Goal: Information Seeking & Learning: Learn about a topic

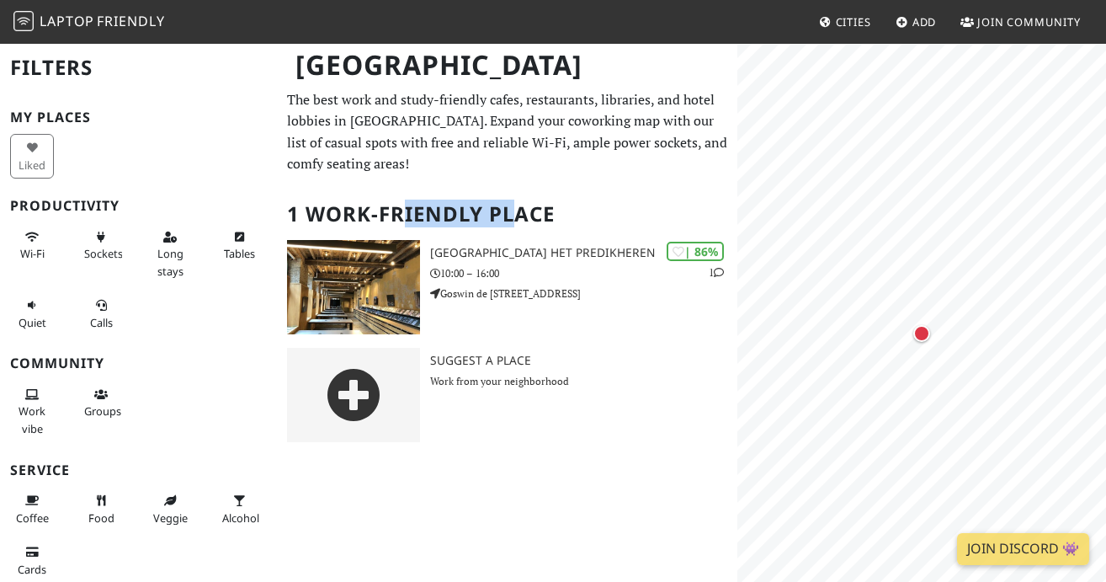
drag, startPoint x: 402, startPoint y: 212, endPoint x: 514, endPoint y: 212, distance: 112.0
click at [514, 212] on h2 "1 Work-Friendly Place" at bounding box center [507, 214] width 441 height 51
click at [506, 212] on h2 "1 Work-Friendly Place" at bounding box center [507, 214] width 441 height 51
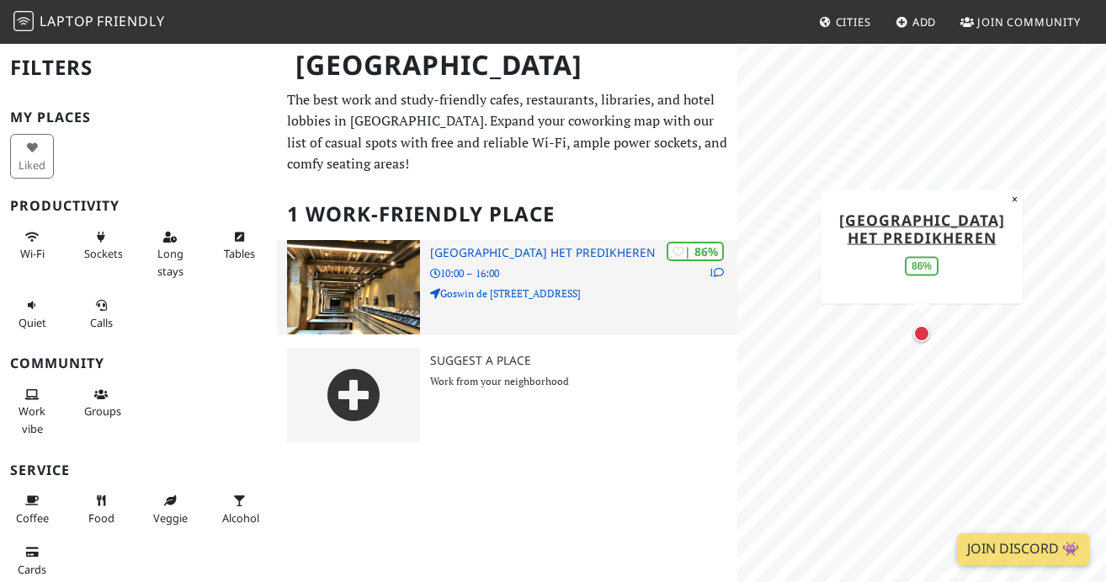
click at [489, 248] on h3 "[GEOGRAPHIC_DATA] Het Predikheren" at bounding box center [583, 253] width 307 height 14
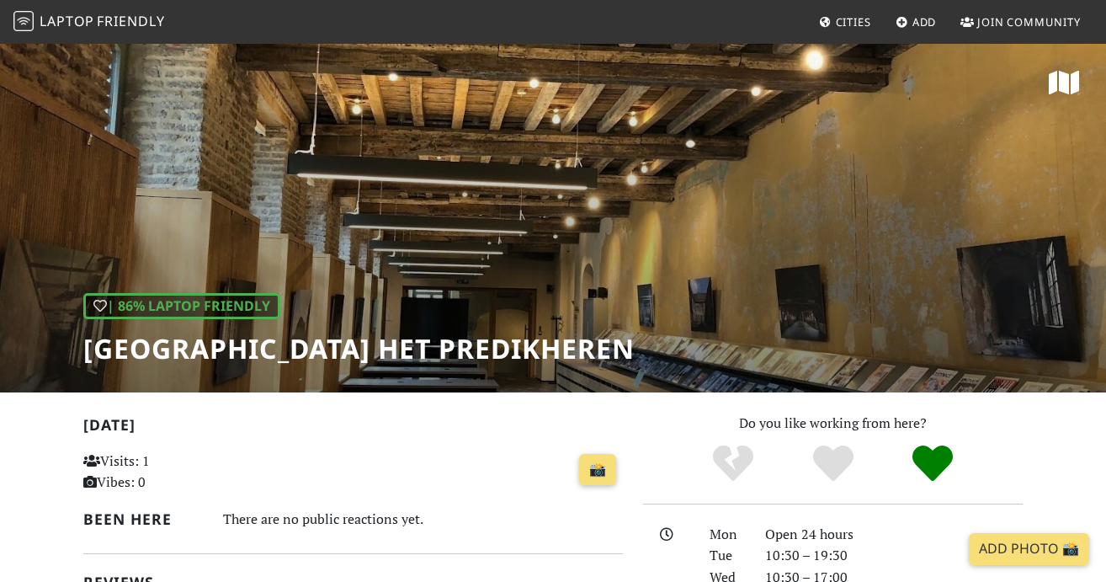
click at [580, 201] on div "| 86% Laptop Friendly [GEOGRAPHIC_DATA] Het Predikheren" at bounding box center [553, 217] width 1106 height 350
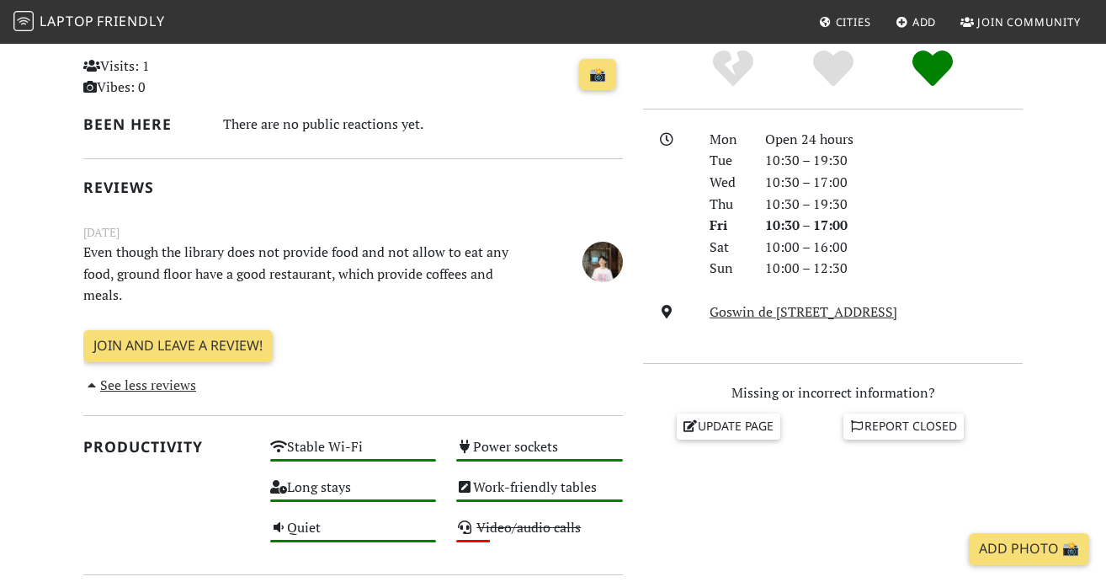
scroll to position [380, 0]
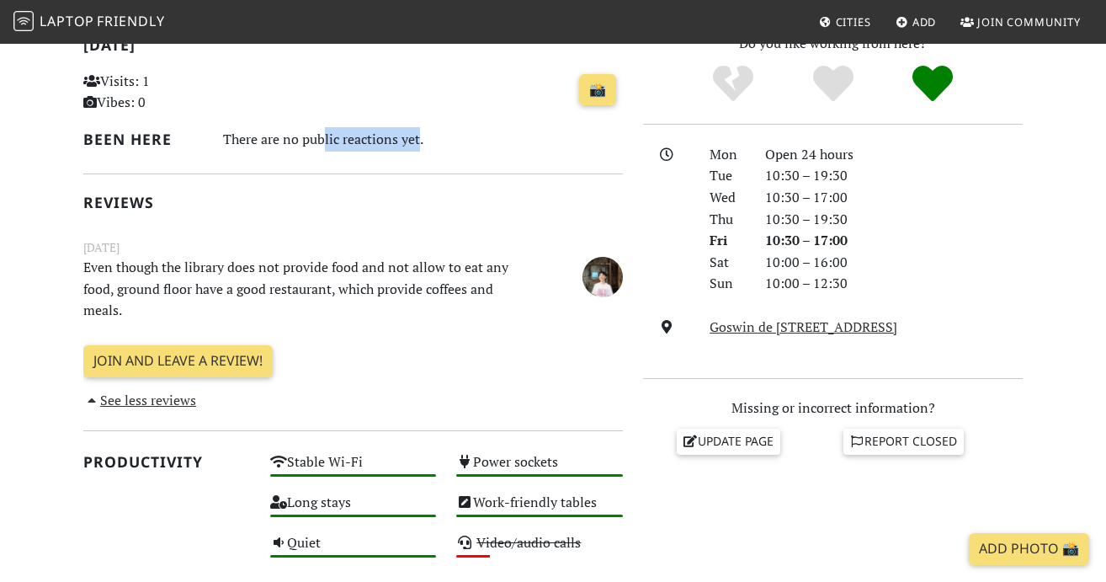
drag, startPoint x: 320, startPoint y: 145, endPoint x: 414, endPoint y: 144, distance: 94.3
click at [414, 144] on div "There are no public reactions yet." at bounding box center [423, 139] width 400 height 24
click at [321, 270] on p "Even though the library does not provide food and not allow to eat any food, gr…" at bounding box center [306, 289] width 466 height 65
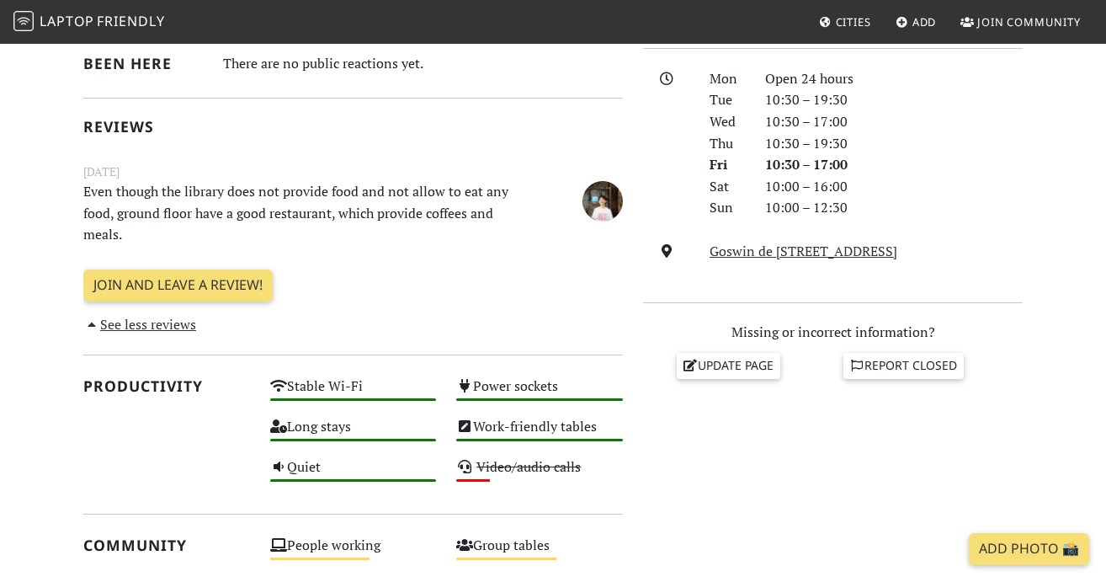
scroll to position [487, 0]
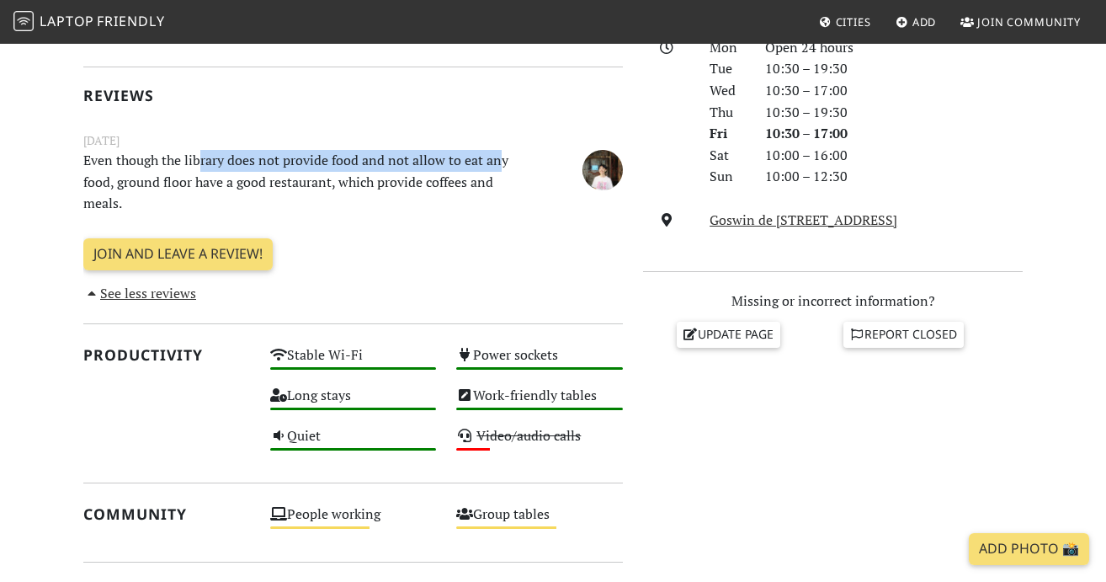
drag, startPoint x: 199, startPoint y: 161, endPoint x: 496, endPoint y: 165, distance: 297.3
click at [496, 165] on p "Even though the library does not provide food and not allow to eat any food, gr…" at bounding box center [306, 182] width 466 height 65
drag, startPoint x: 103, startPoint y: 171, endPoint x: 168, endPoint y: 175, distance: 65.0
click at [168, 175] on p "Even though the library does not provide food and not allow to eat any food, gr…" at bounding box center [306, 182] width 466 height 65
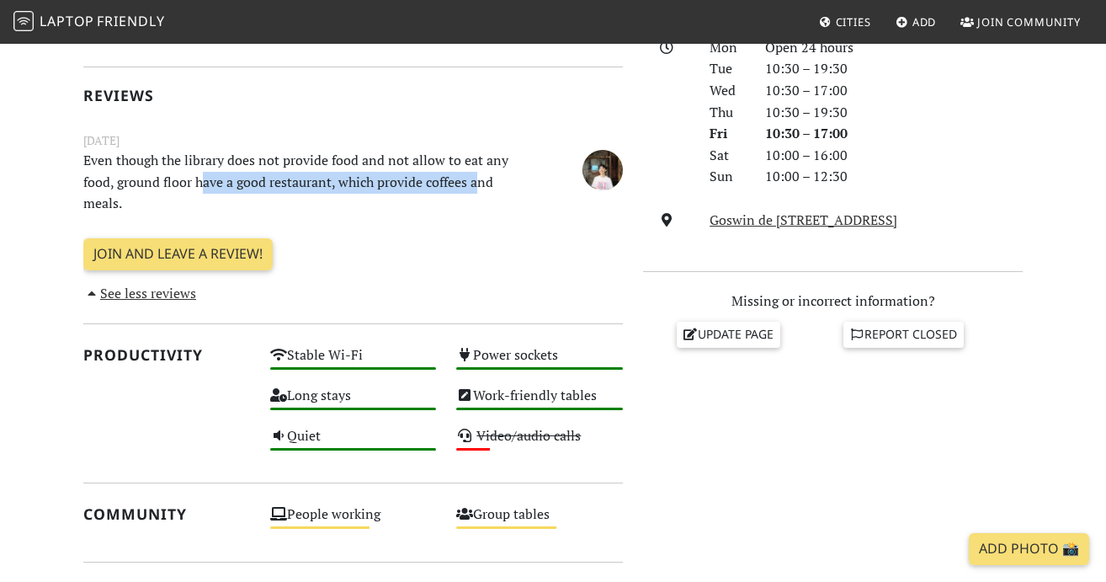
drag, startPoint x: 205, startPoint y: 181, endPoint x: 481, endPoint y: 185, distance: 276.2
click at [480, 185] on p "Even though the library does not provide food and not allow to eat any food, gr…" at bounding box center [306, 182] width 466 height 65
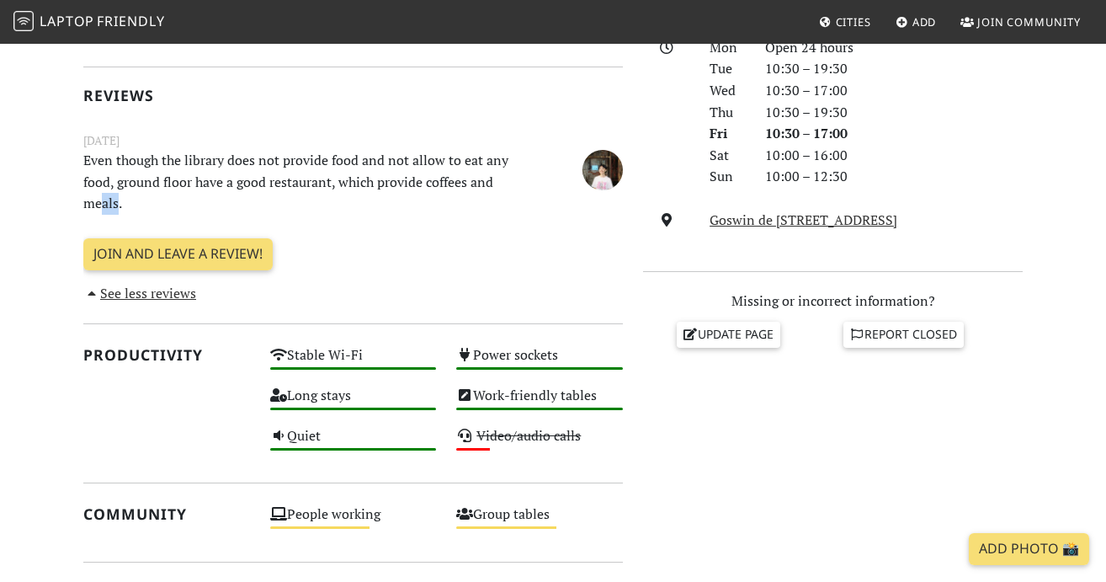
drag, startPoint x: 104, startPoint y: 201, endPoint x: 125, endPoint y: 201, distance: 21.1
click at [124, 201] on p "Even though the library does not provide food and not allow to eat any food, gr…" at bounding box center [306, 182] width 466 height 65
click at [232, 181] on p "Even though the library does not provide food and not allow to eat any food, gr…" at bounding box center [306, 182] width 466 height 65
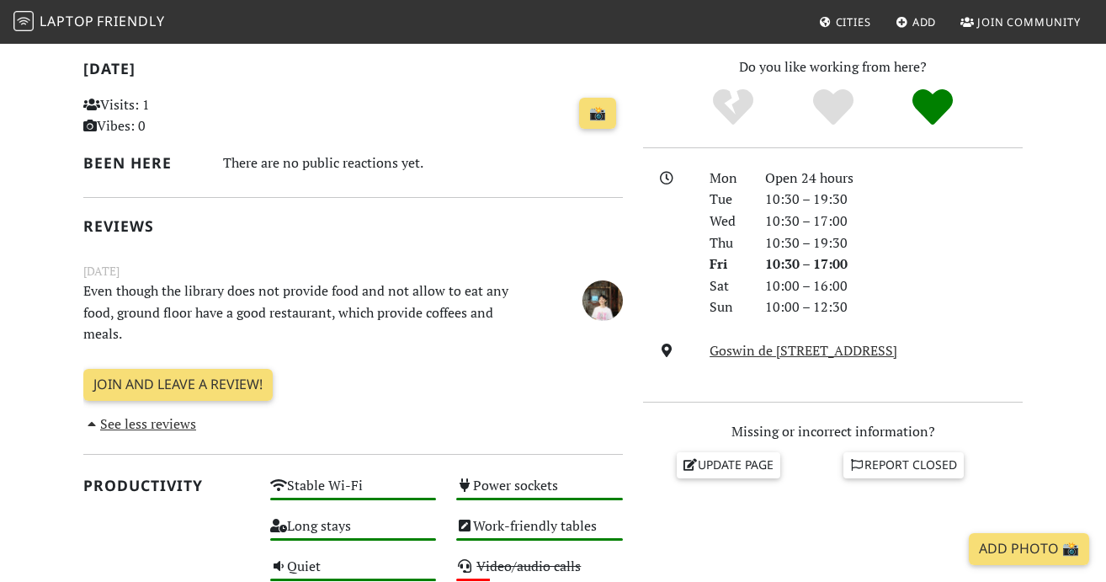
scroll to position [377, 0]
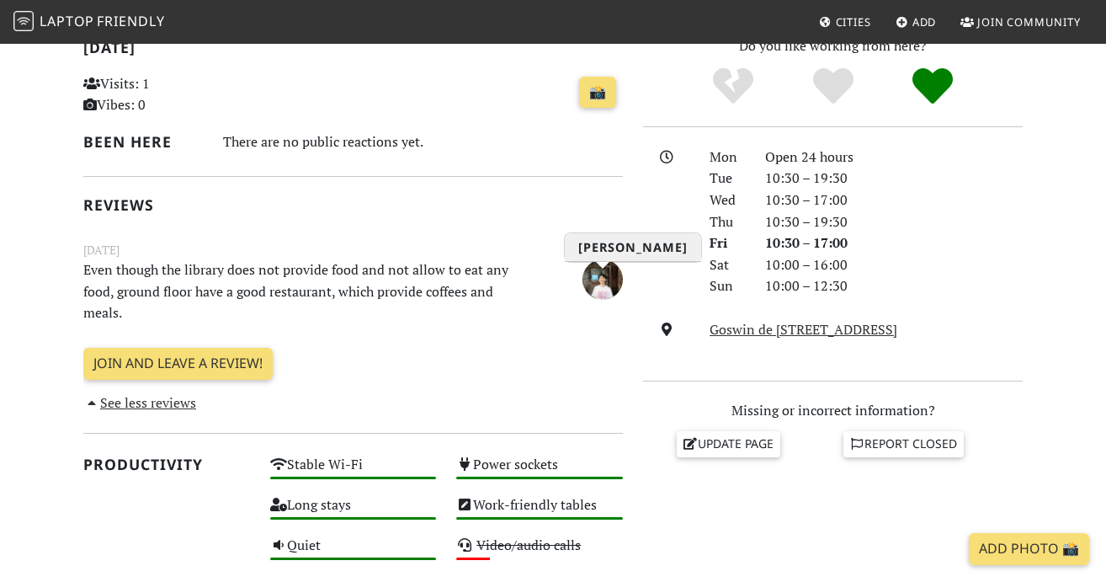
click at [606, 286] on img "Iris He" at bounding box center [603, 279] width 40 height 40
click at [599, 277] on img "Iris He" at bounding box center [603, 279] width 40 height 40
drag, startPoint x: 991, startPoint y: 355, endPoint x: 751, endPoint y: 347, distance: 240.1
click at [751, 347] on div "Mon Open 24 hours Tue 10:30 – 19:30 Wed 10:30 – 17:00 Thu 10:30 – 19:30 Fri 10:…" at bounding box center [833, 255] width 380 height 216
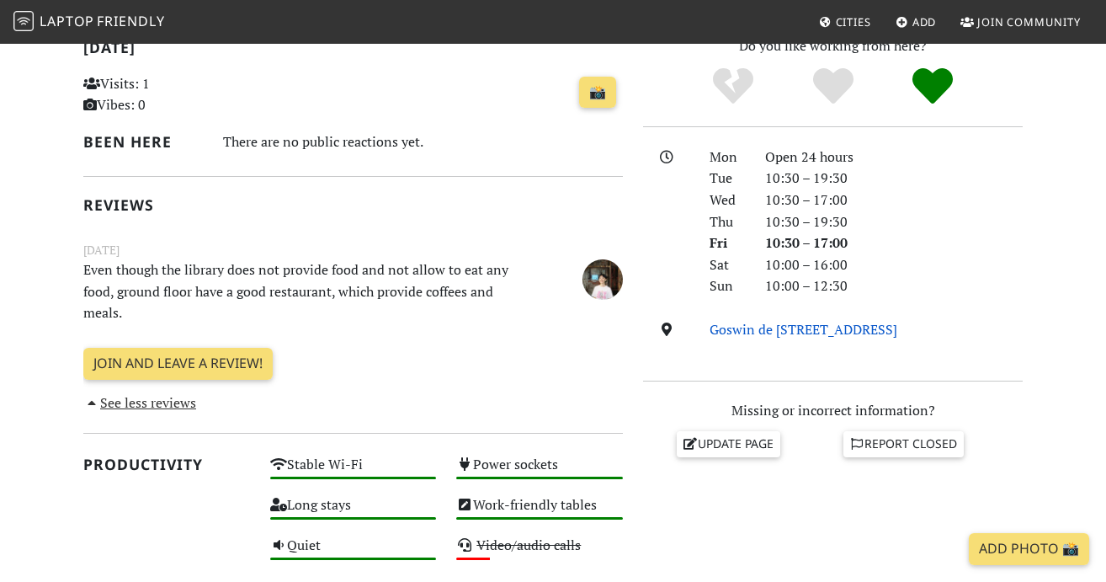
click at [734, 332] on link "Goswin de [STREET_ADDRESS]" at bounding box center [804, 329] width 188 height 19
